Goal: Task Accomplishment & Management: Manage account settings

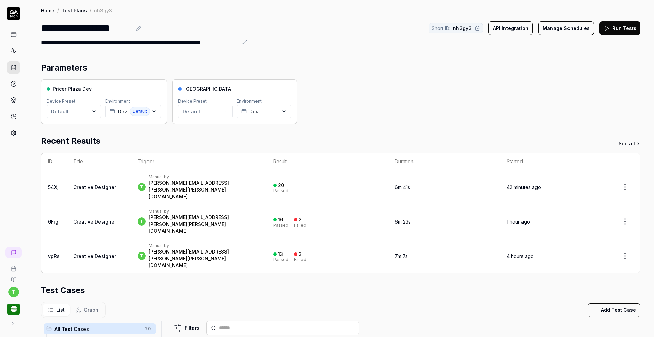
click at [13, 67] on icon at bounding box center [14, 67] width 6 height 6
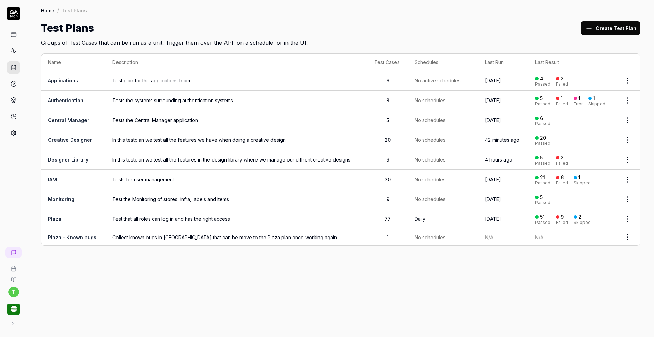
click at [65, 157] on link "Designer Library" at bounding box center [68, 160] width 40 height 6
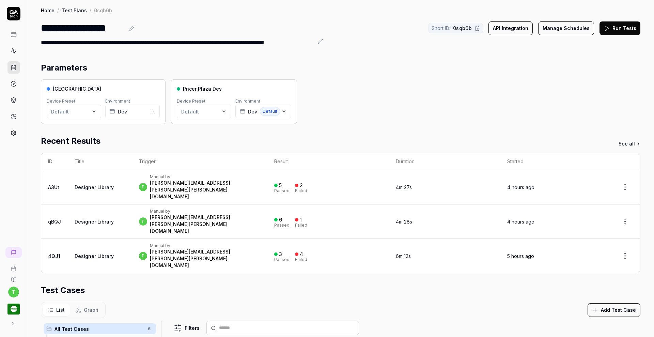
click at [615, 29] on button "Run Tests" at bounding box center [619, 28] width 41 height 14
click at [13, 132] on icon at bounding box center [14, 133] width 6 height 6
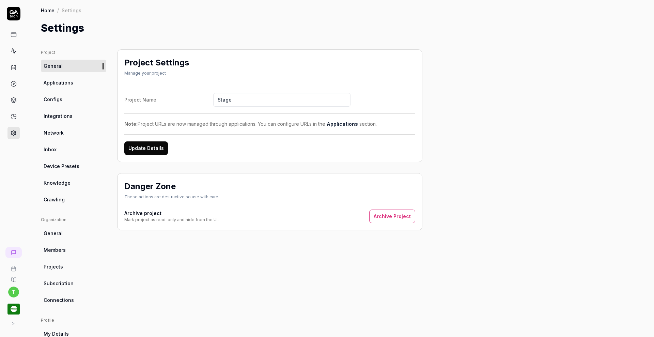
click at [60, 183] on span "Knowledge" at bounding box center [57, 182] width 27 height 7
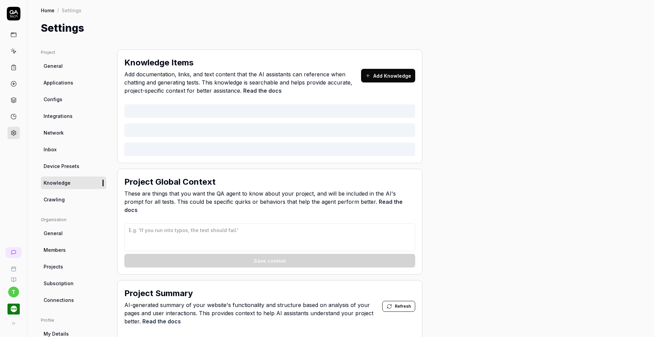
type textarea "*"
type textarea "The application is a next‑generation Designer and management suite for electron…"
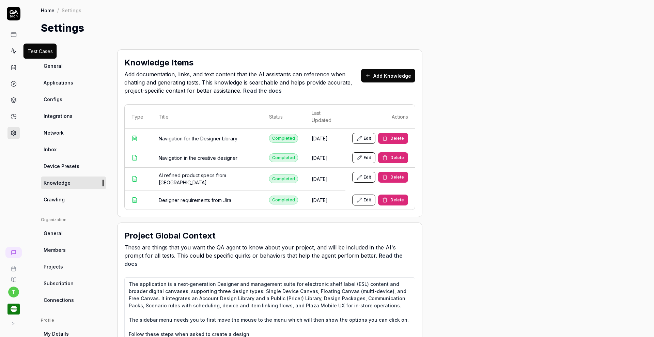
click at [13, 51] on icon at bounding box center [14, 51] width 3 height 3
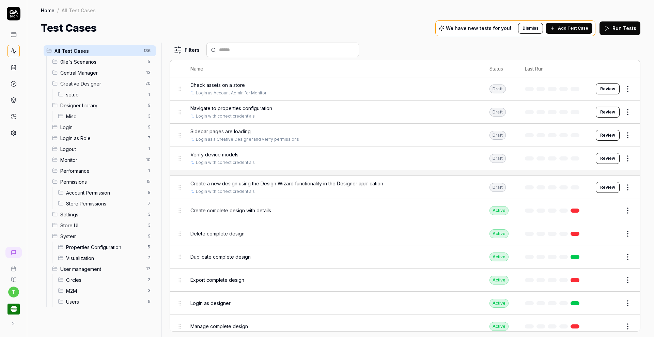
click at [74, 82] on span "Creative Designer" at bounding box center [100, 83] width 81 height 7
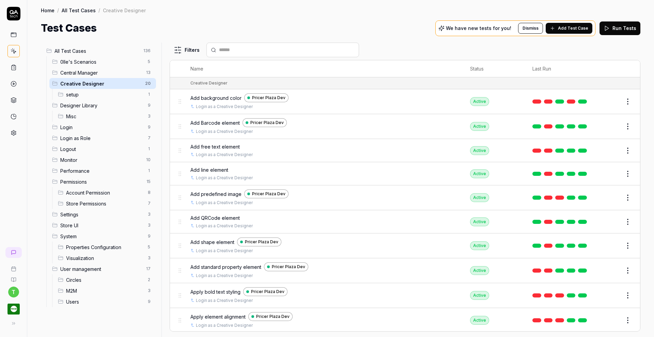
click at [207, 121] on span "Add Barcode element" at bounding box center [214, 122] width 49 height 7
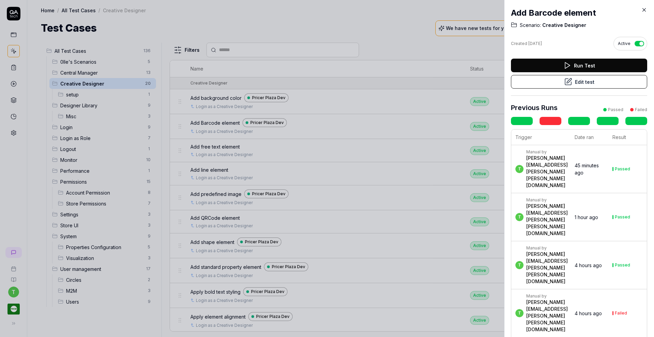
click at [549, 81] on button "Edit test" at bounding box center [579, 82] width 136 height 14
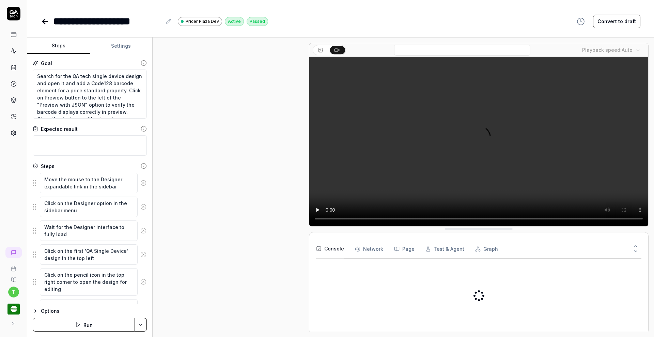
scroll to position [231, 0]
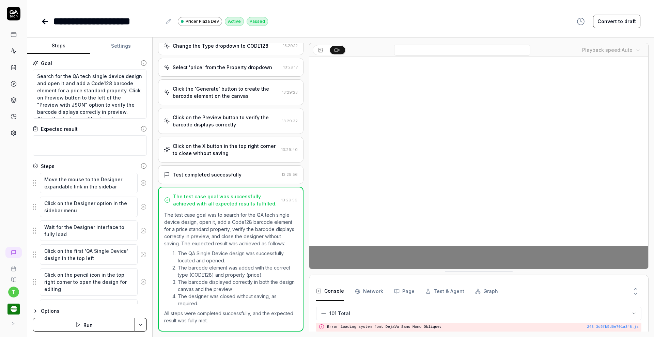
scroll to position [1343, 0]
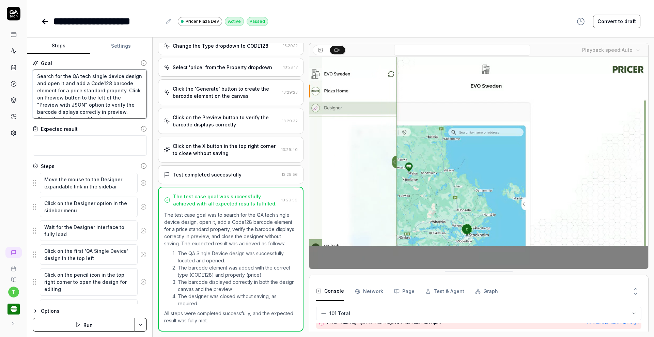
click at [37, 77] on textarea "Search for the QA tech single device design and open it and add a Code128 barco…" at bounding box center [90, 93] width 114 height 49
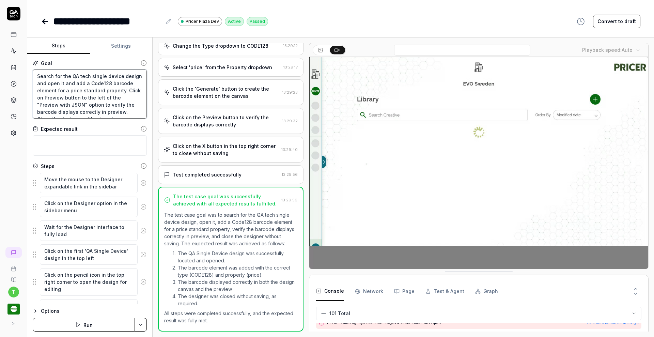
click at [85, 79] on textarea "Search for the QA tech single device design and open it and add a Code128 barco…" at bounding box center [90, 93] width 114 height 49
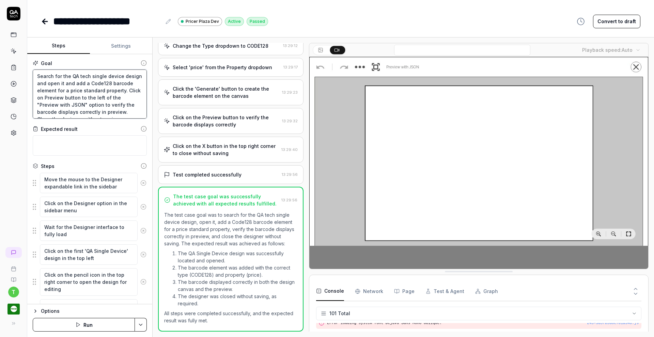
click at [82, 74] on textarea "Search for the QA tech single device design and open it and add a Code128 barco…" at bounding box center [90, 93] width 114 height 49
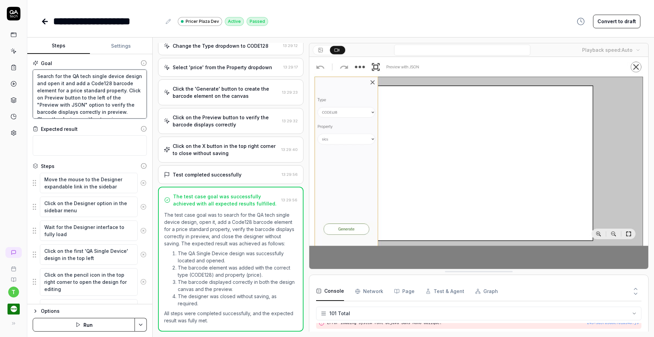
click at [82, 74] on textarea "Search for the QA tech single device design and open it and add a Code128 barco…" at bounding box center [90, 93] width 114 height 49
type textarea "*"
type textarea "Search for the QA single device design and open it and add a Code128 barcode el…"
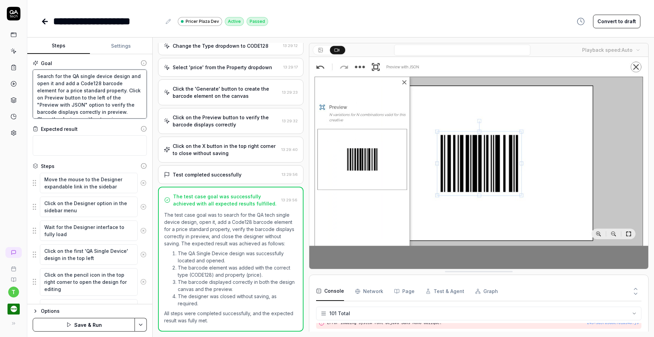
scroll to position [7, 0]
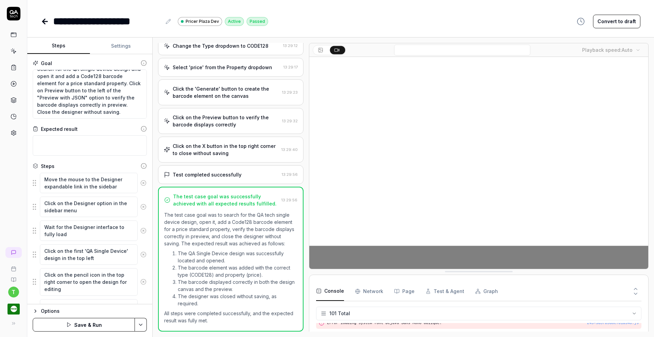
click at [15, 34] on icon at bounding box center [14, 35] width 6 height 6
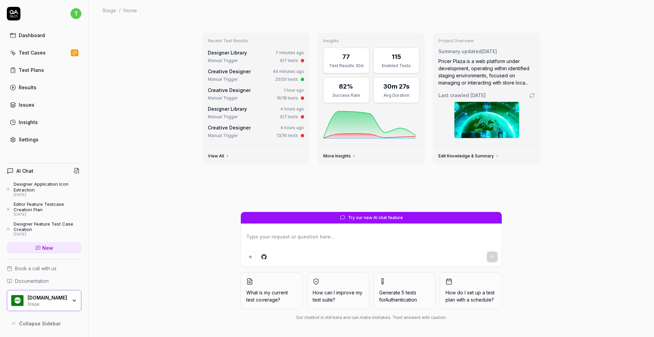
click at [19, 51] on div "Test Cases" at bounding box center [32, 52] width 27 height 7
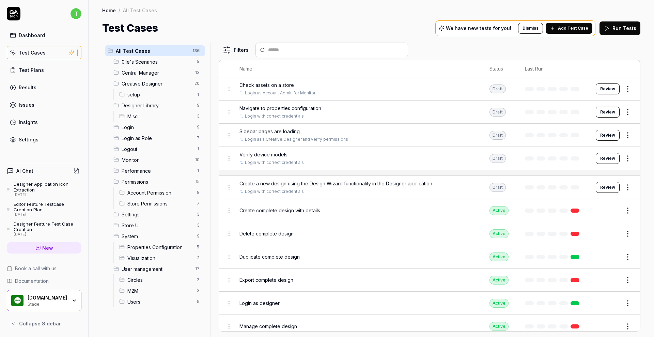
click at [35, 68] on div "Test Plans" at bounding box center [31, 69] width 25 height 7
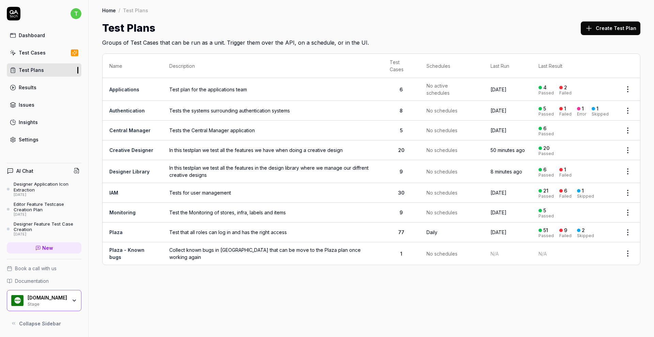
click at [27, 139] on div "Settings" at bounding box center [29, 139] width 20 height 7
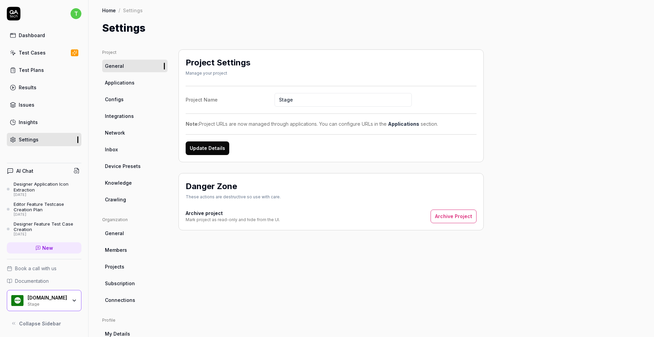
click at [112, 181] on span "Knowledge" at bounding box center [118, 182] width 27 height 7
type textarea "*"
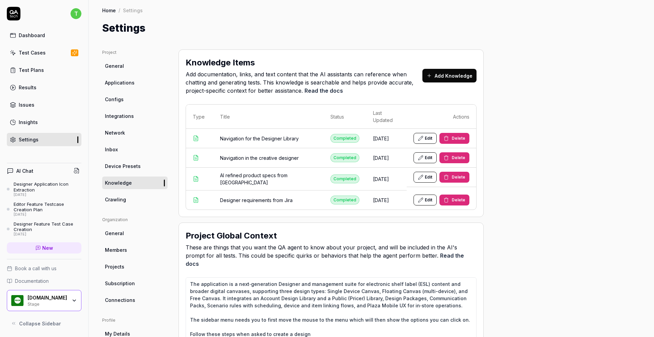
click at [425, 172] on button "Edit" at bounding box center [424, 177] width 23 height 11
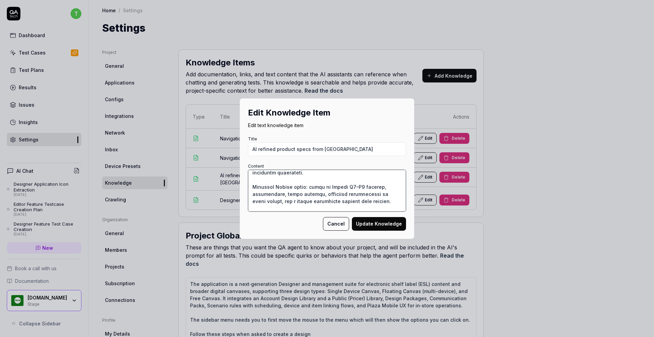
scroll to position [311, 0]
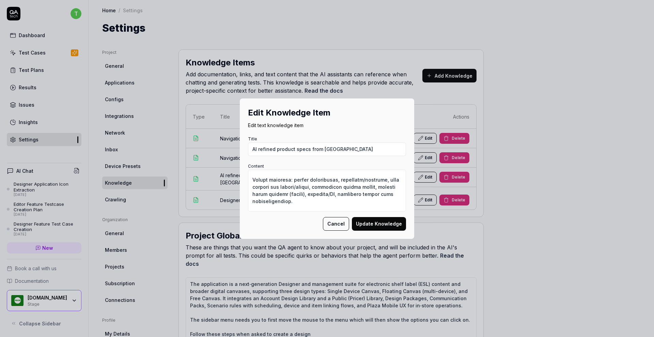
click at [333, 220] on button "Cancel" at bounding box center [336, 224] width 26 height 14
